Goal: Task Accomplishment & Management: Manage account settings

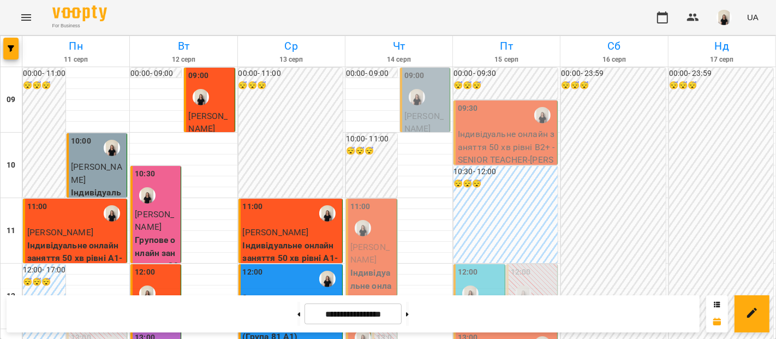
scroll to position [307, 0]
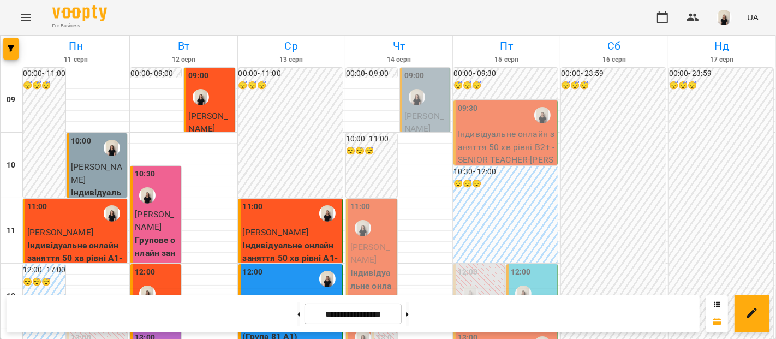
click at [433, 110] on p "[PERSON_NAME]" at bounding box center [425, 123] width 43 height 26
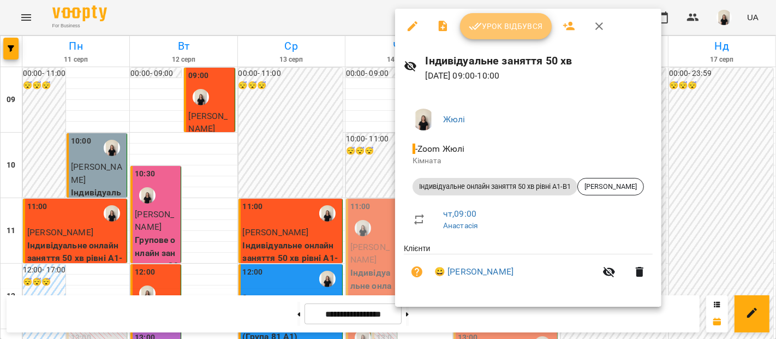
click at [500, 39] on button "Урок відбувся" at bounding box center [506, 26] width 92 height 26
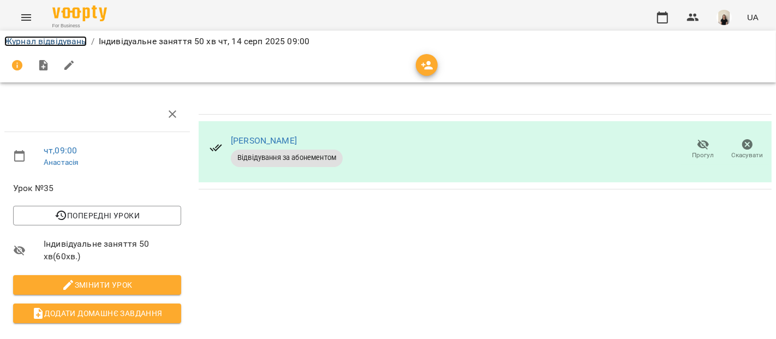
click at [72, 43] on link "Журнал відвідувань" at bounding box center [45, 41] width 82 height 10
